Goal: Task Accomplishment & Management: Use online tool/utility

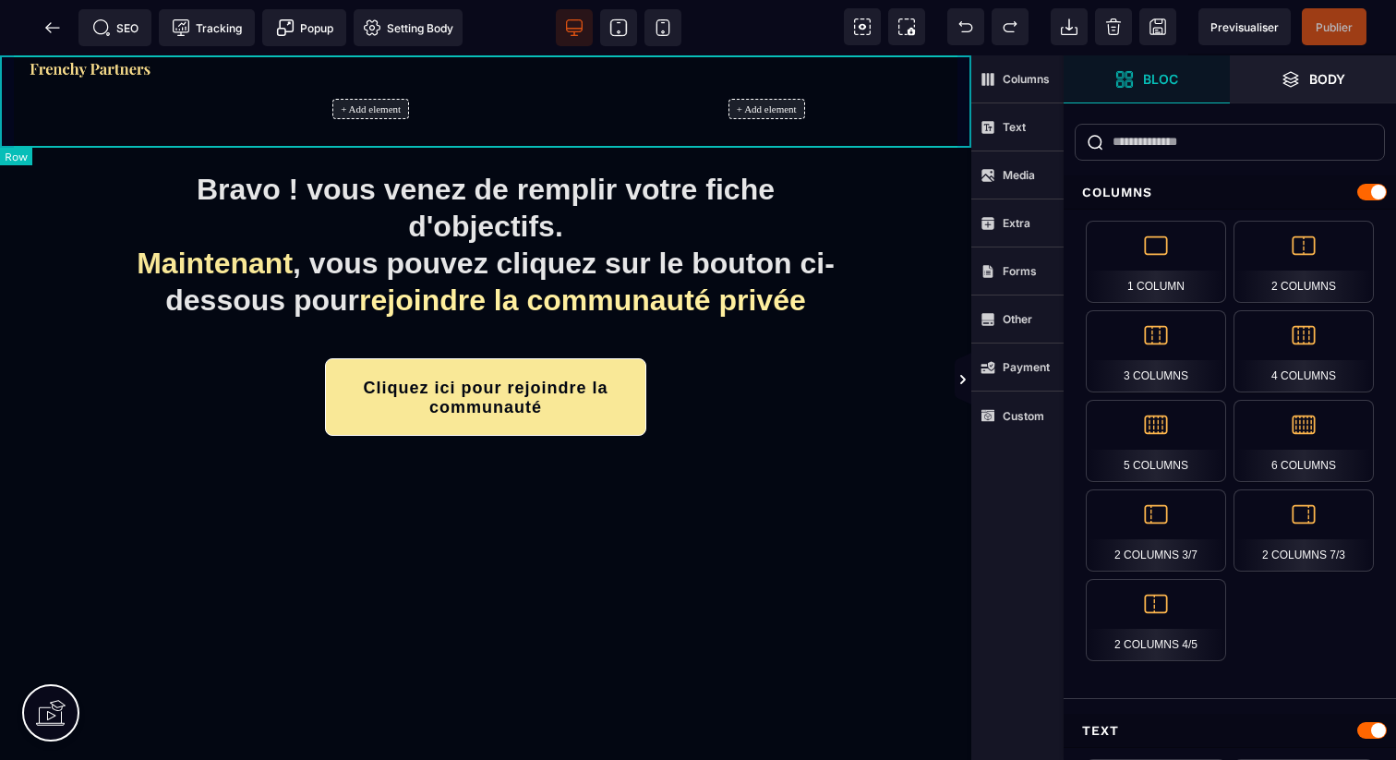
click at [969, 79] on div "+ Add element + Add element" at bounding box center [485, 101] width 971 height 92
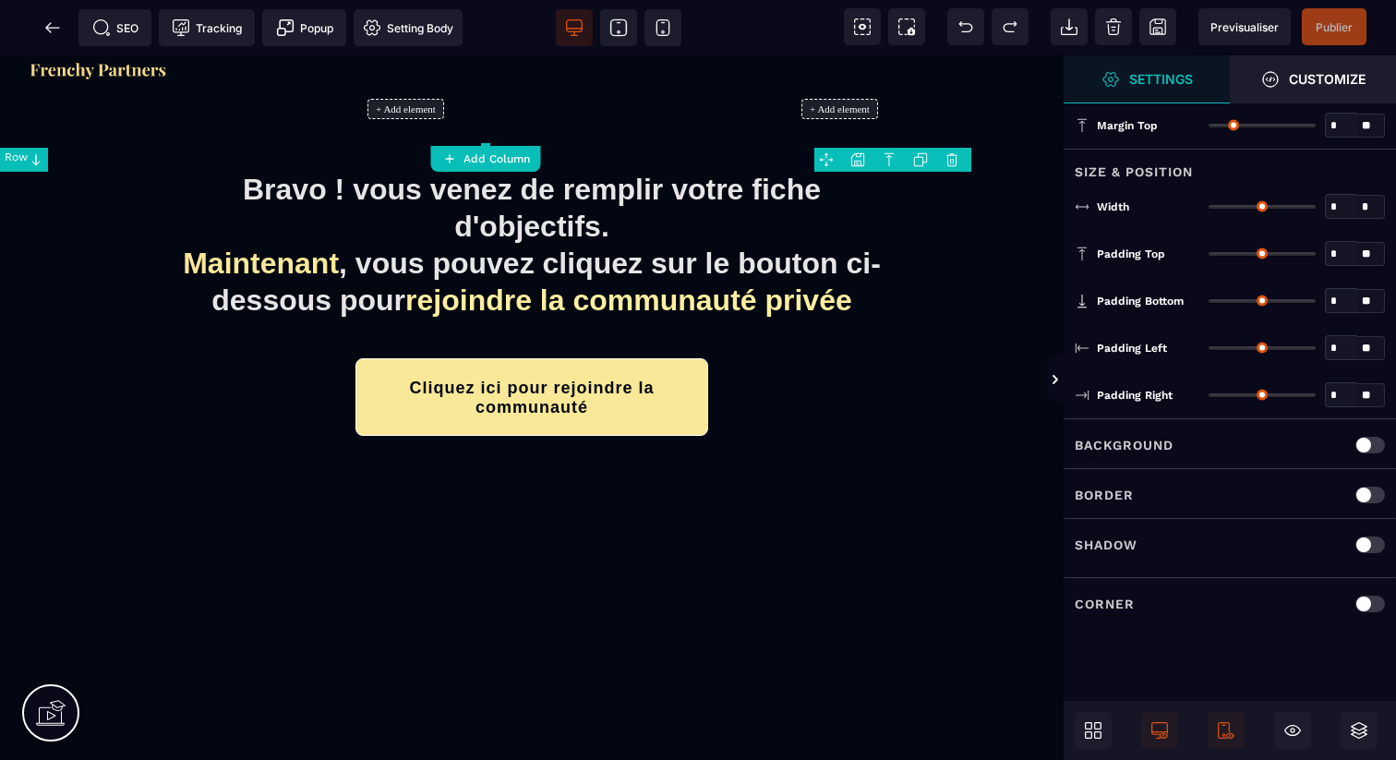
type input "*"
type input "***"
type input "*"
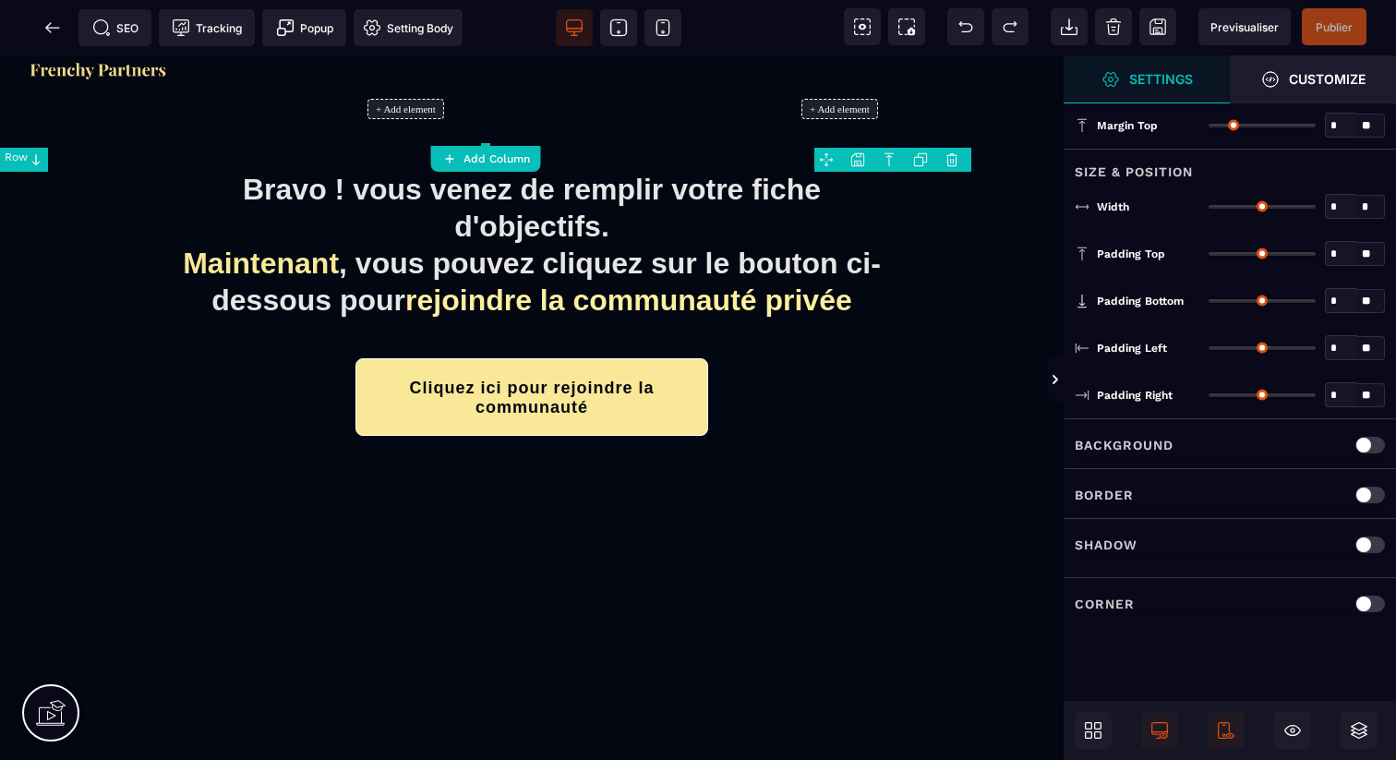
type input "**"
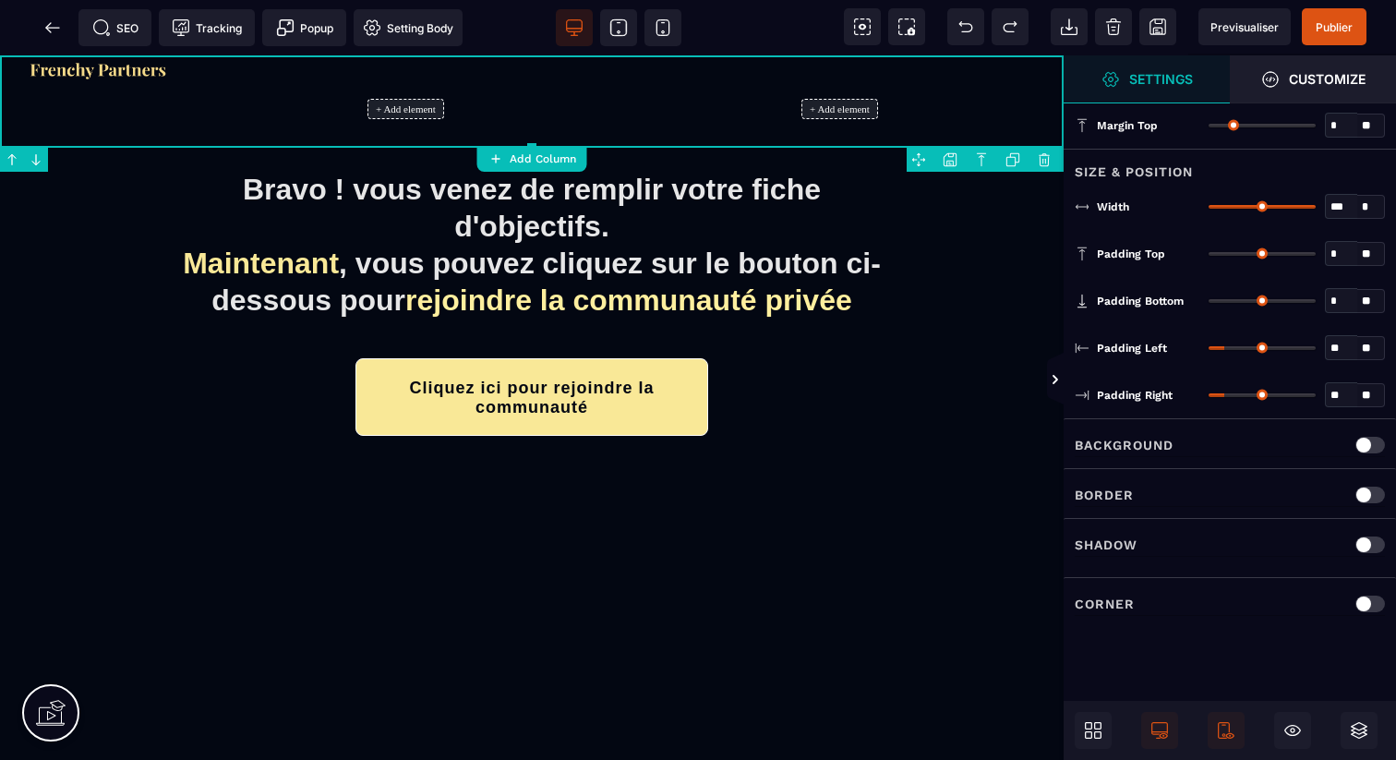
click at [953, 160] on body "B" at bounding box center [698, 380] width 1396 height 760
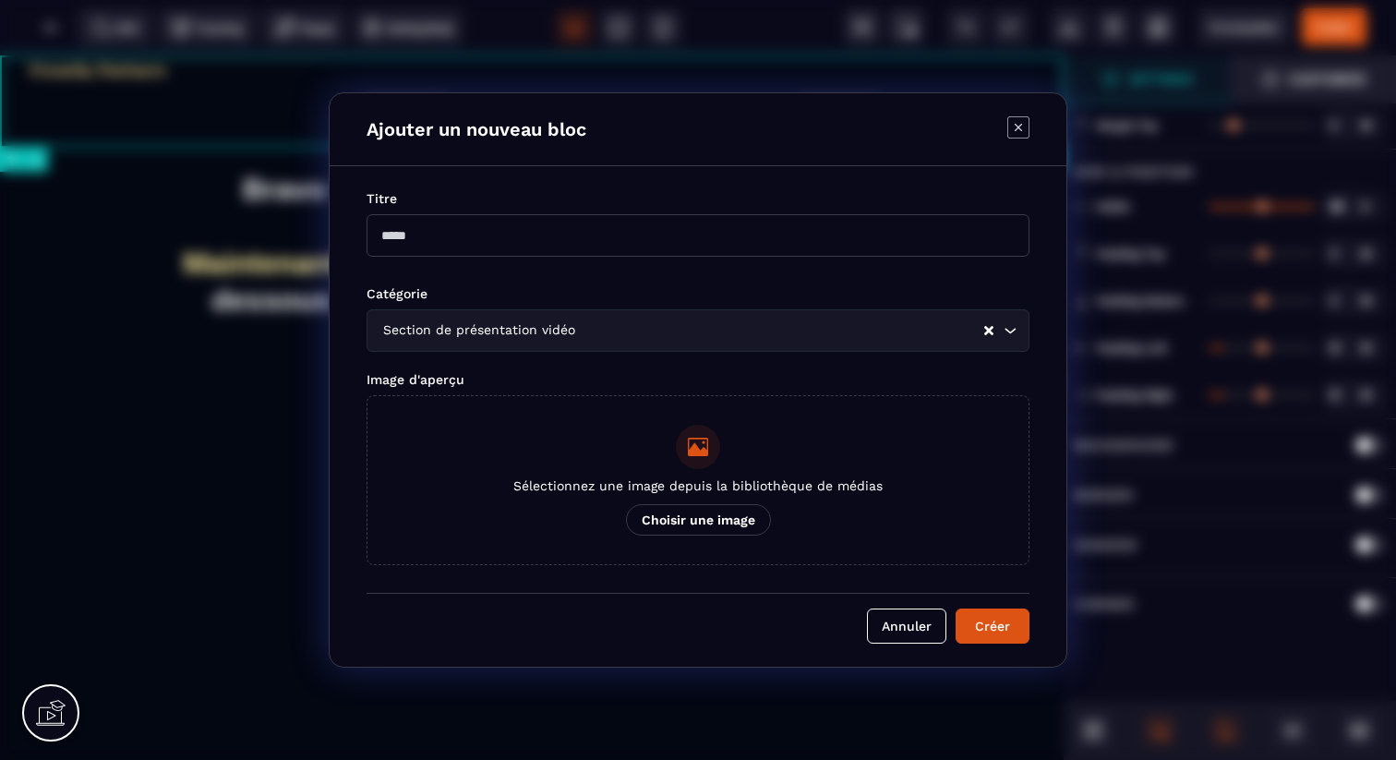
click at [546, 336] on div "Section de présentation vidéo" at bounding box center [680, 330] width 607 height 20
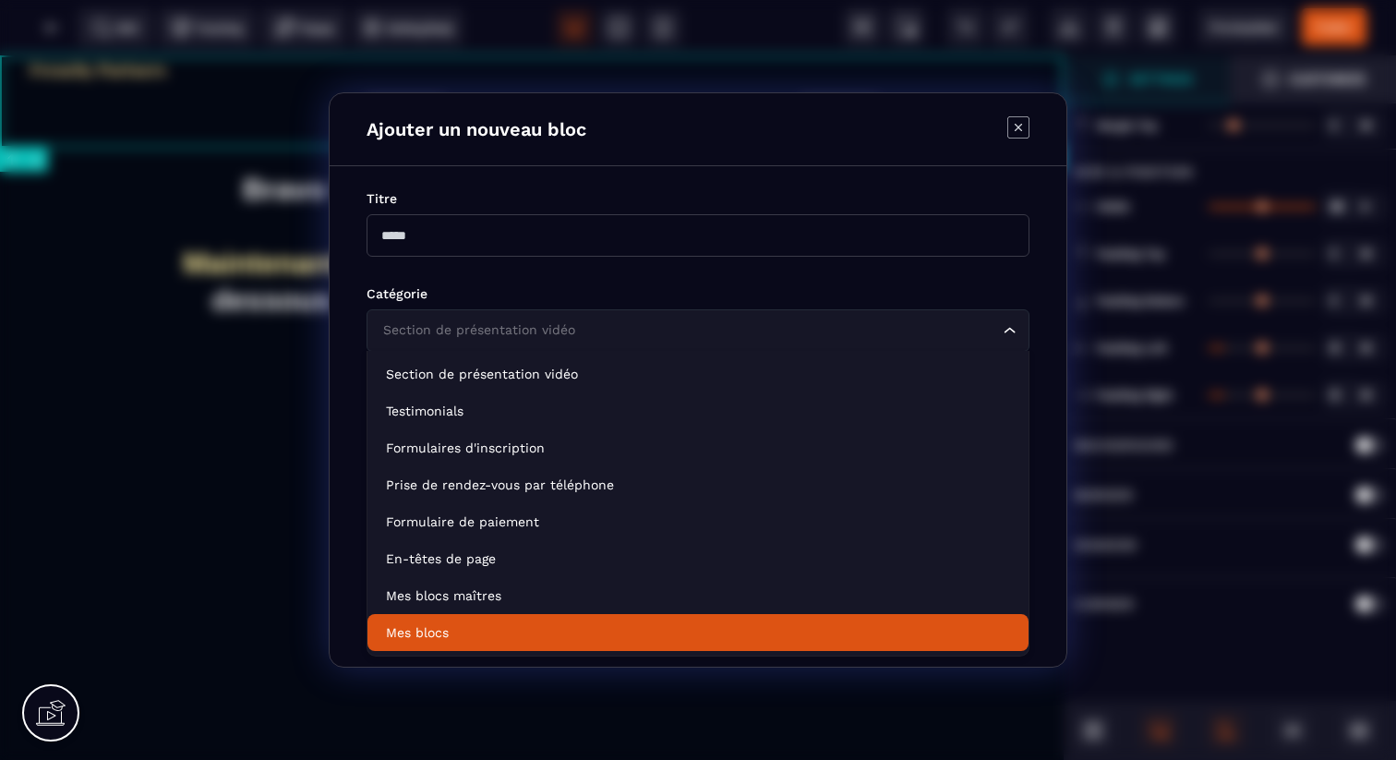
click at [464, 639] on p "Mes blocs" at bounding box center [698, 632] width 624 height 18
click at [633, 328] on input "Search for option" at bounding box center [688, 330] width 620 height 20
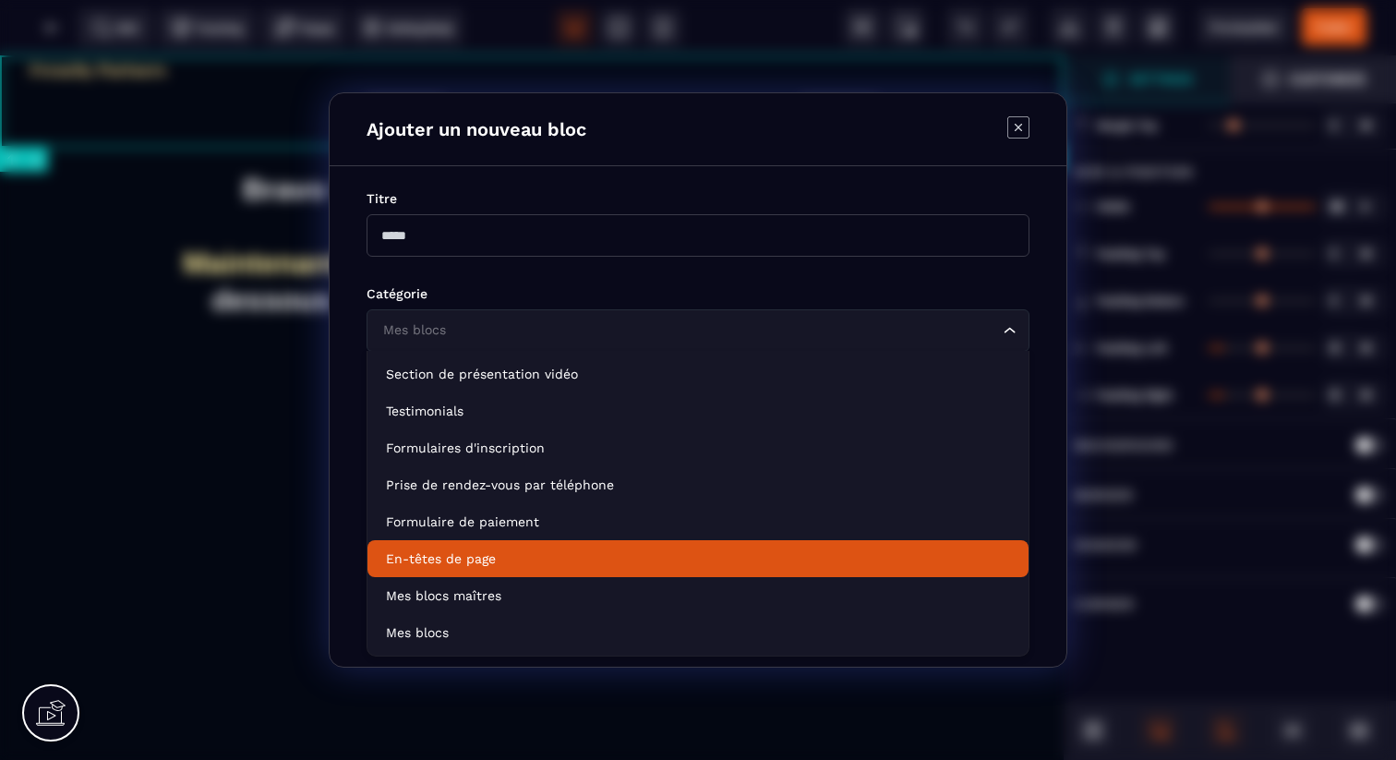
click at [558, 567] on p "En-têtes de page" at bounding box center [698, 558] width 624 height 18
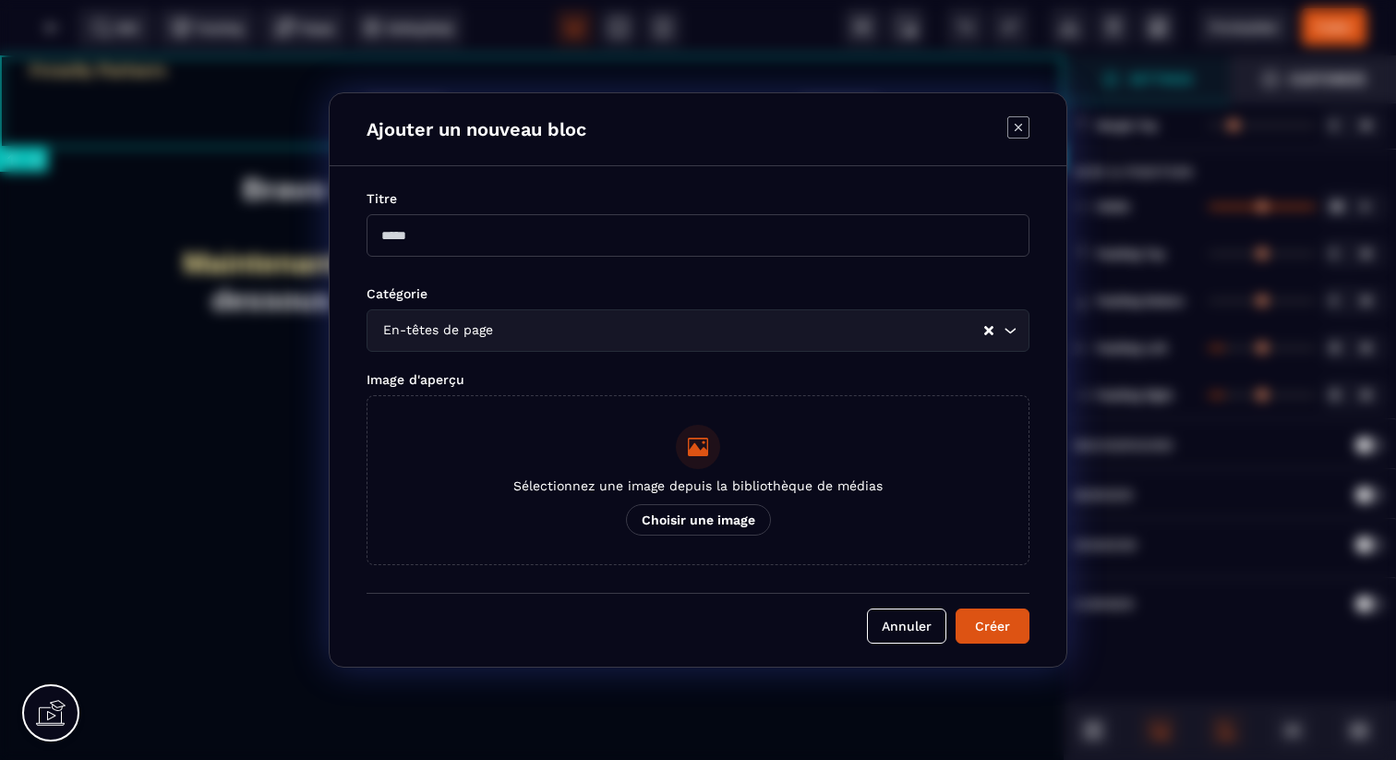
click at [510, 228] on input "Modal window" at bounding box center [697, 235] width 663 height 42
type input "****"
click at [997, 616] on button "Créer" at bounding box center [992, 625] width 74 height 35
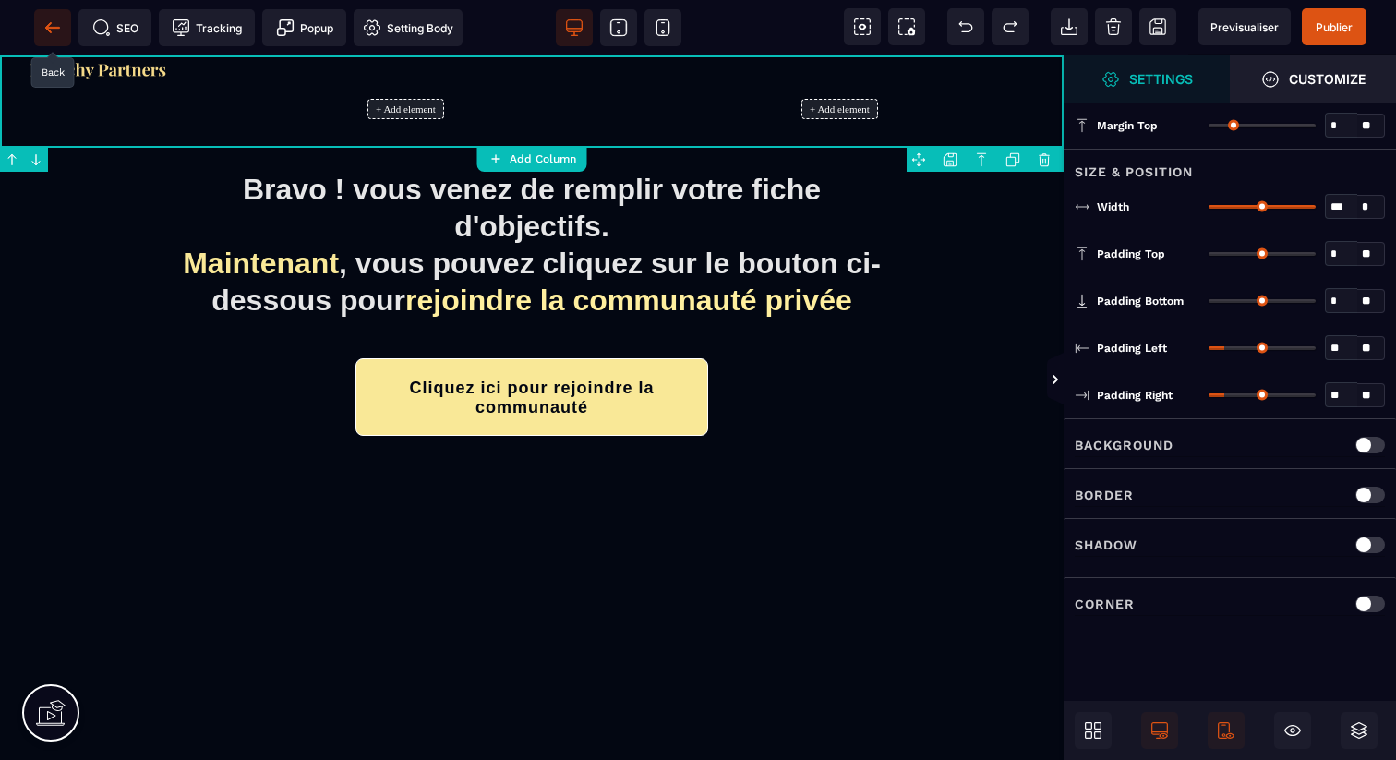
click at [64, 20] on span at bounding box center [52, 27] width 37 height 37
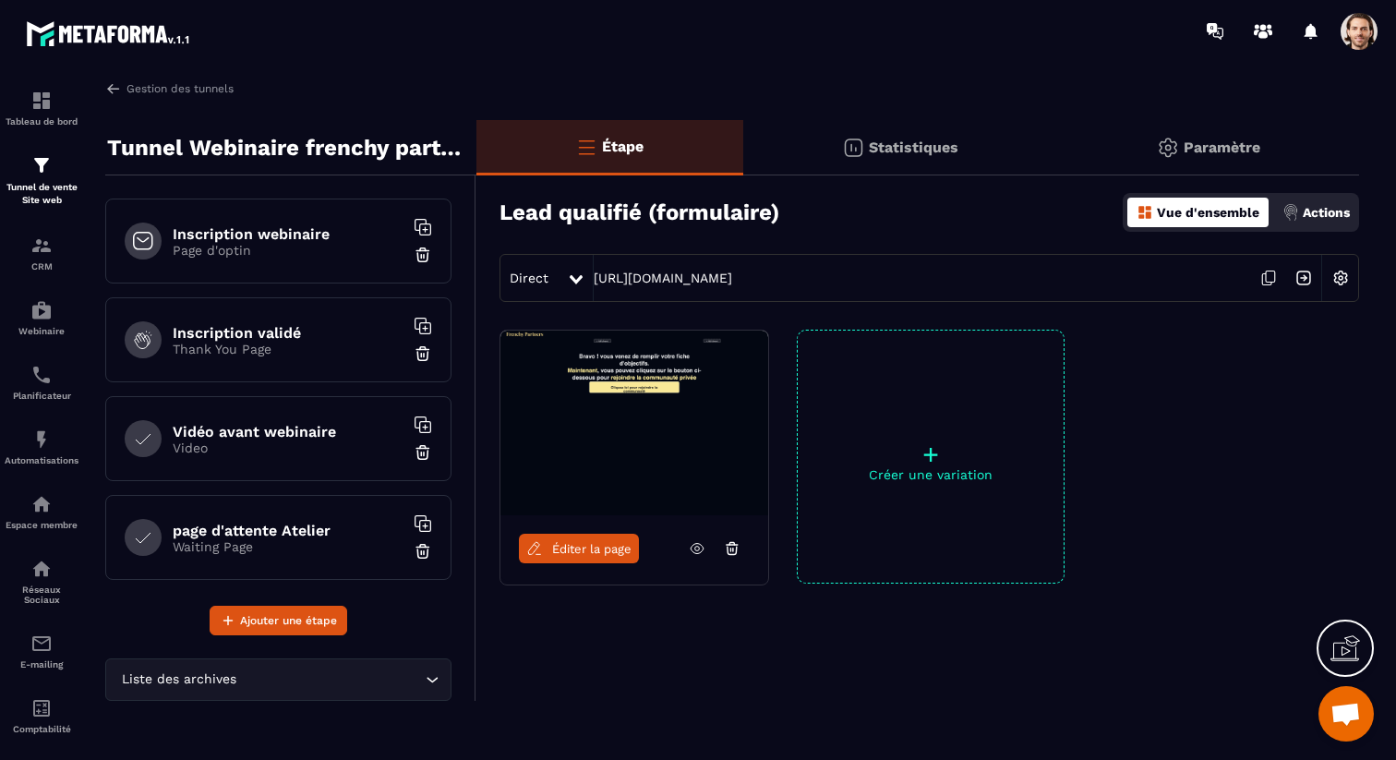
click at [361, 522] on h6 "page d'attente Atelier" at bounding box center [288, 531] width 231 height 18
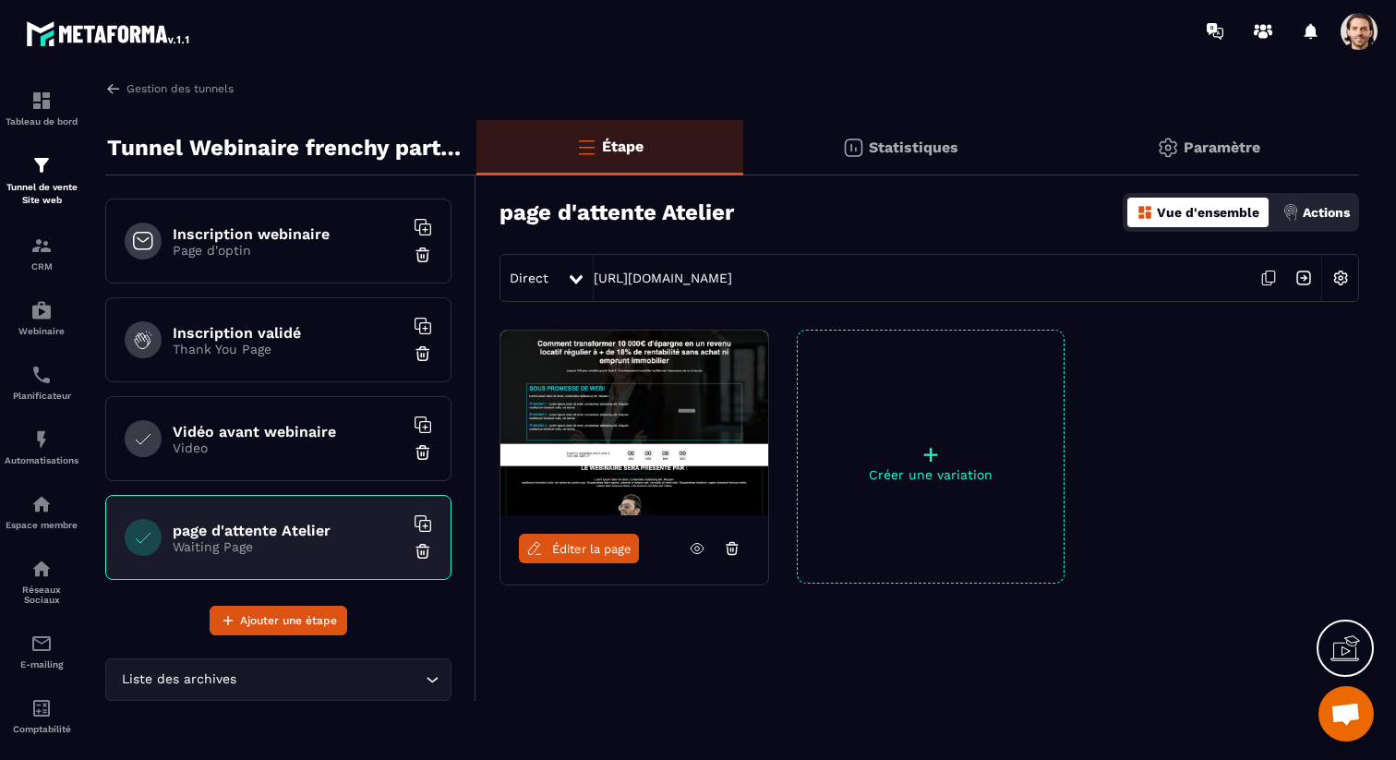
scroll to position [505, 0]
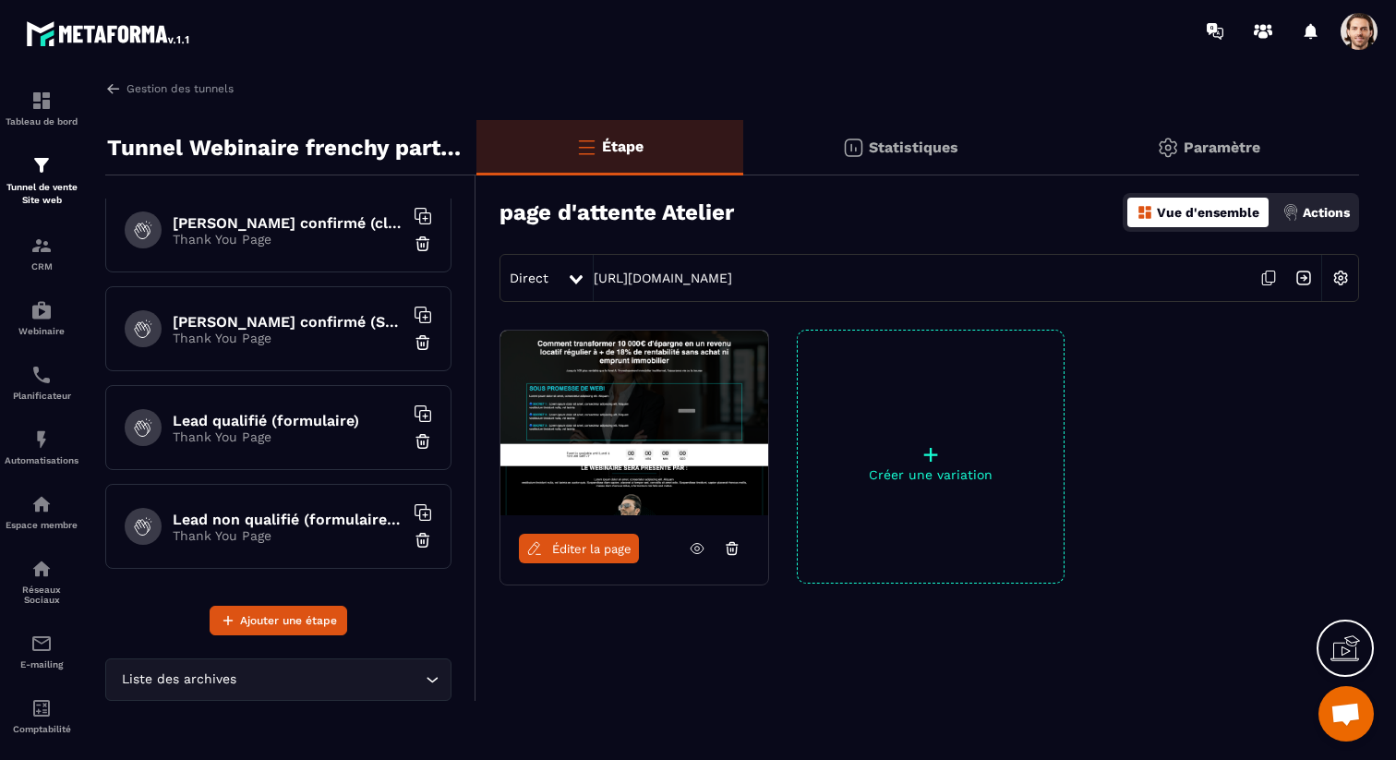
click at [286, 545] on div "Lead non qualifié (formulaire No Pixel/tracking) Thank You Page" at bounding box center [278, 526] width 346 height 85
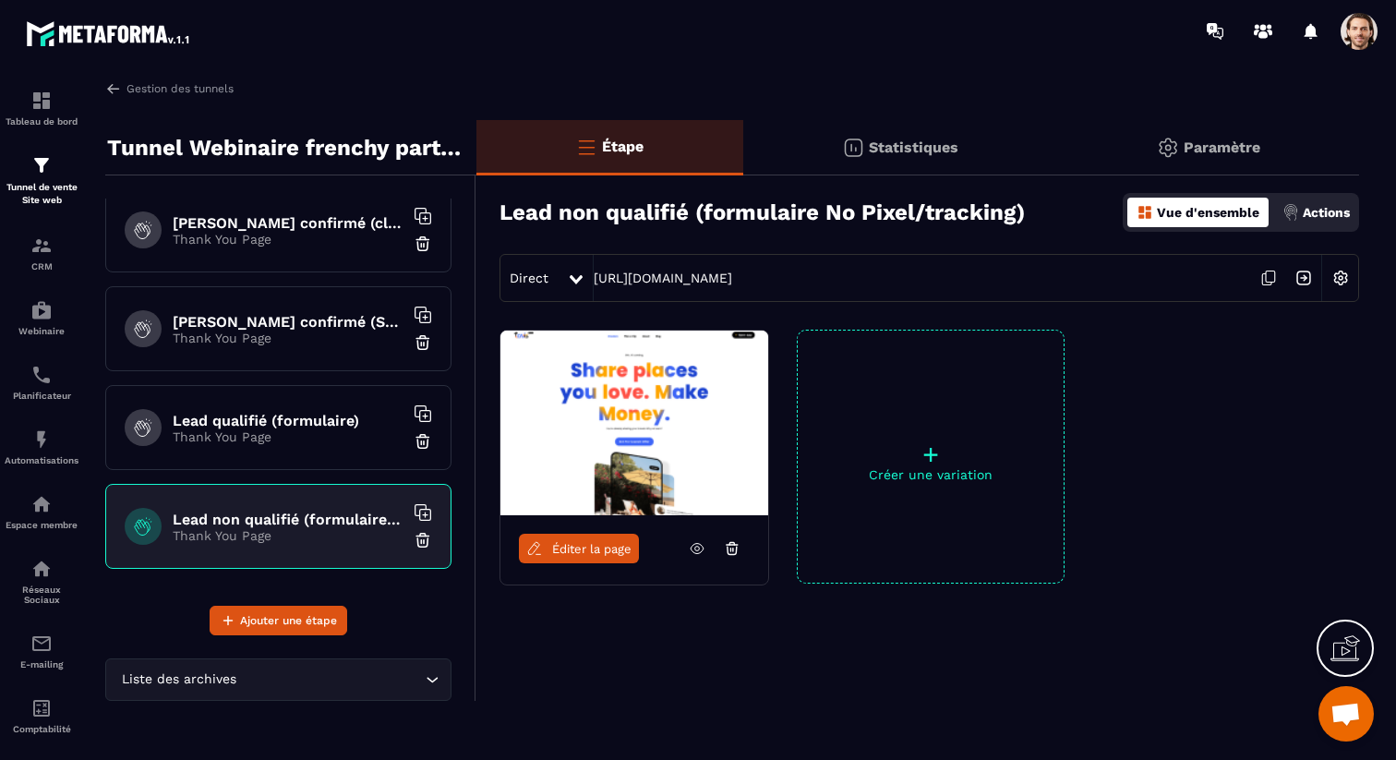
click at [534, 542] on icon at bounding box center [534, 548] width 17 height 17
